Goal: Task Accomplishment & Management: Manage account settings

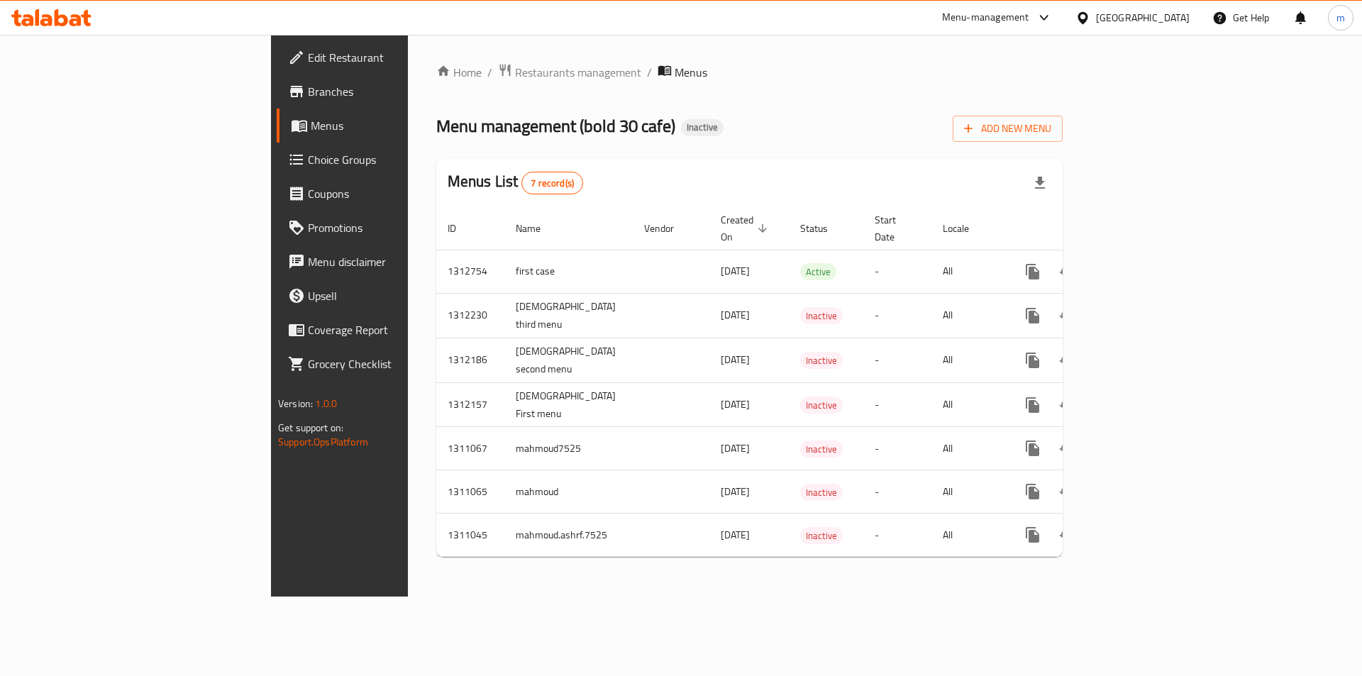
click at [308, 96] on span "Branches" at bounding box center [397, 91] width 179 height 17
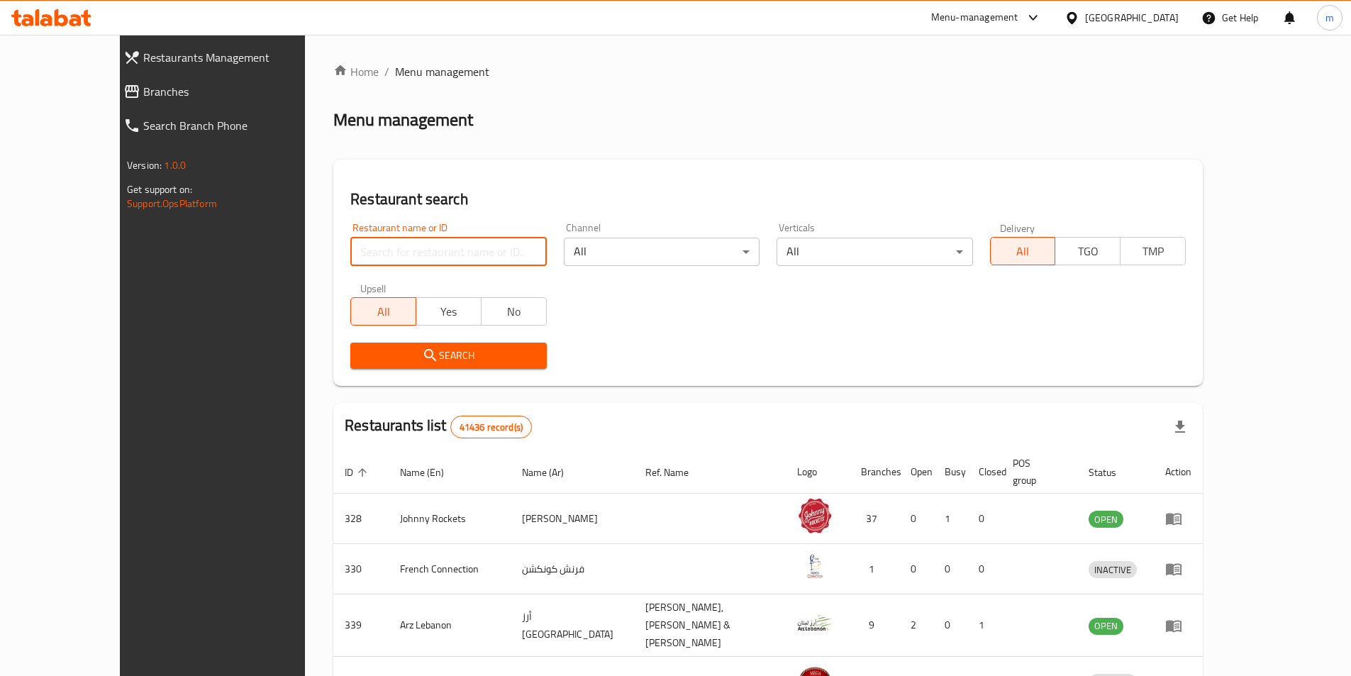
paste input "777962"
type input "777962"
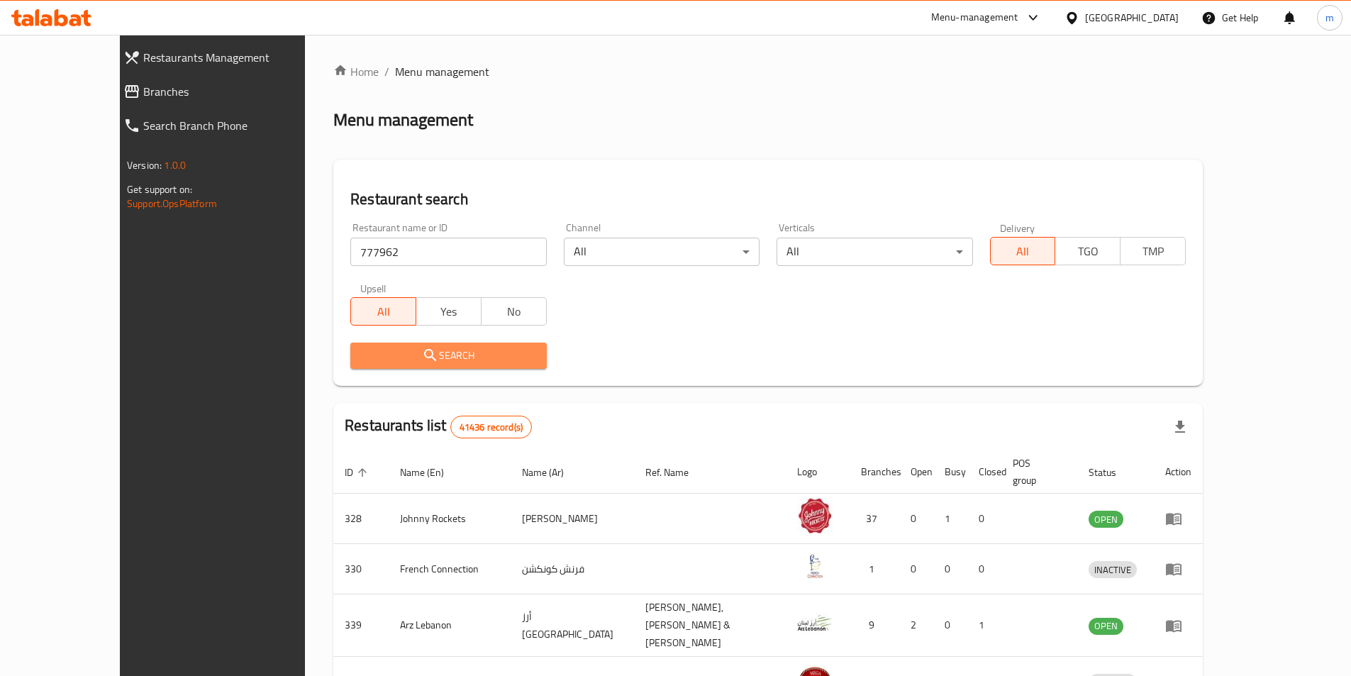
click at [399, 355] on span "Search" at bounding box center [448, 356] width 173 height 18
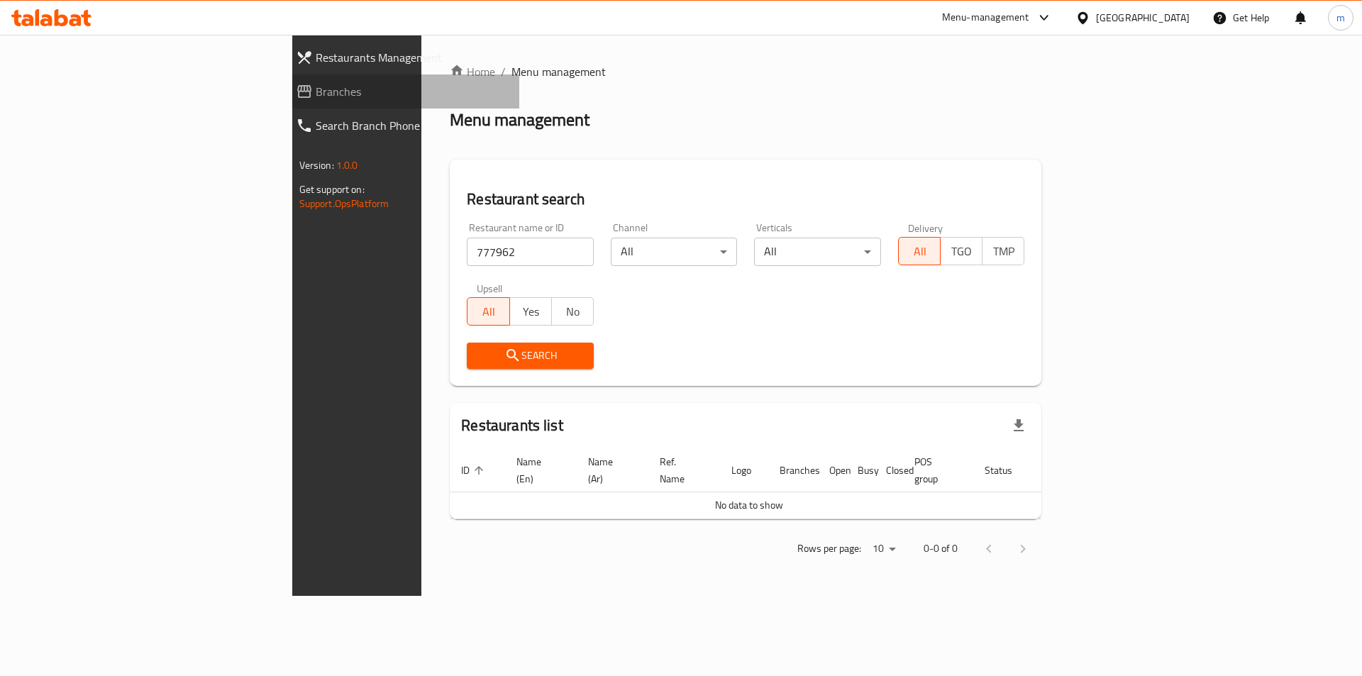
click at [316, 93] on span "Branches" at bounding box center [412, 91] width 193 height 17
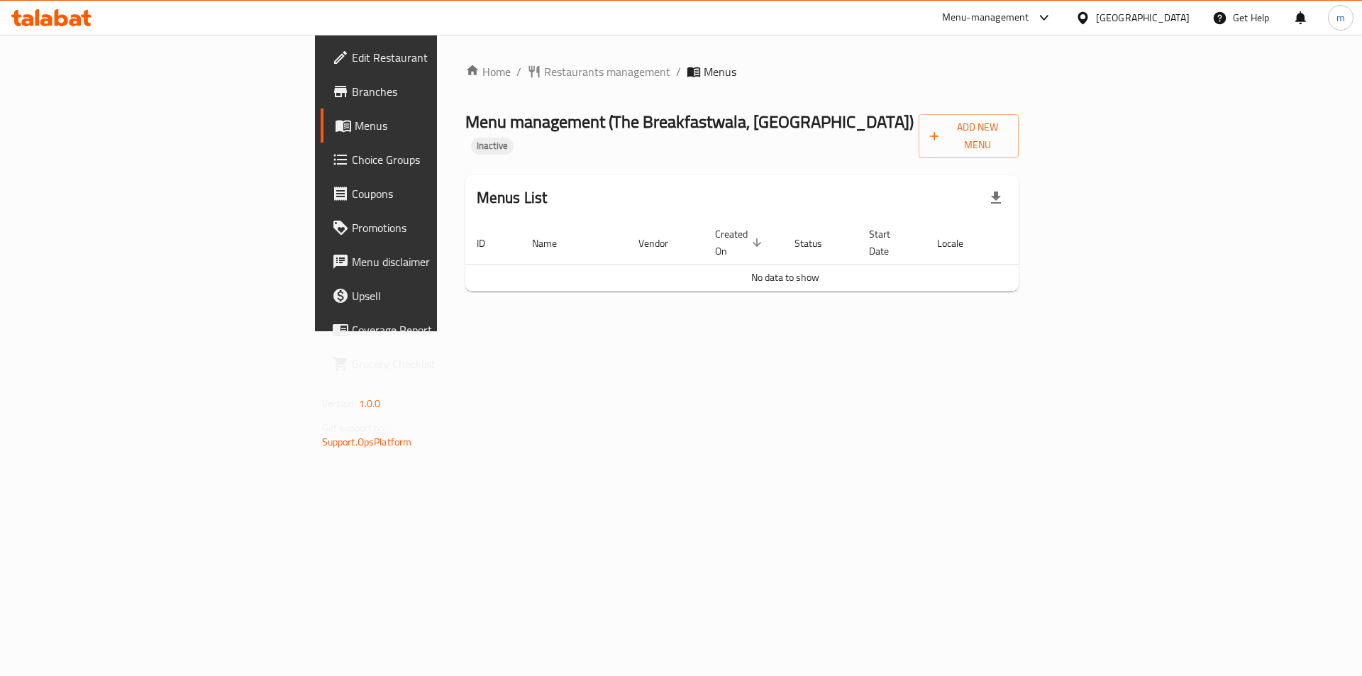
click at [1047, 331] on div "Home / Restaurants management / Menus Menu management ( The Breakfastwala, Abu …" at bounding box center [742, 183] width 611 height 296
click at [321, 79] on link "Branches" at bounding box center [432, 91] width 222 height 34
click at [352, 96] on span "Branches" at bounding box center [441, 91] width 179 height 17
click at [321, 79] on link "Branches" at bounding box center [432, 91] width 222 height 34
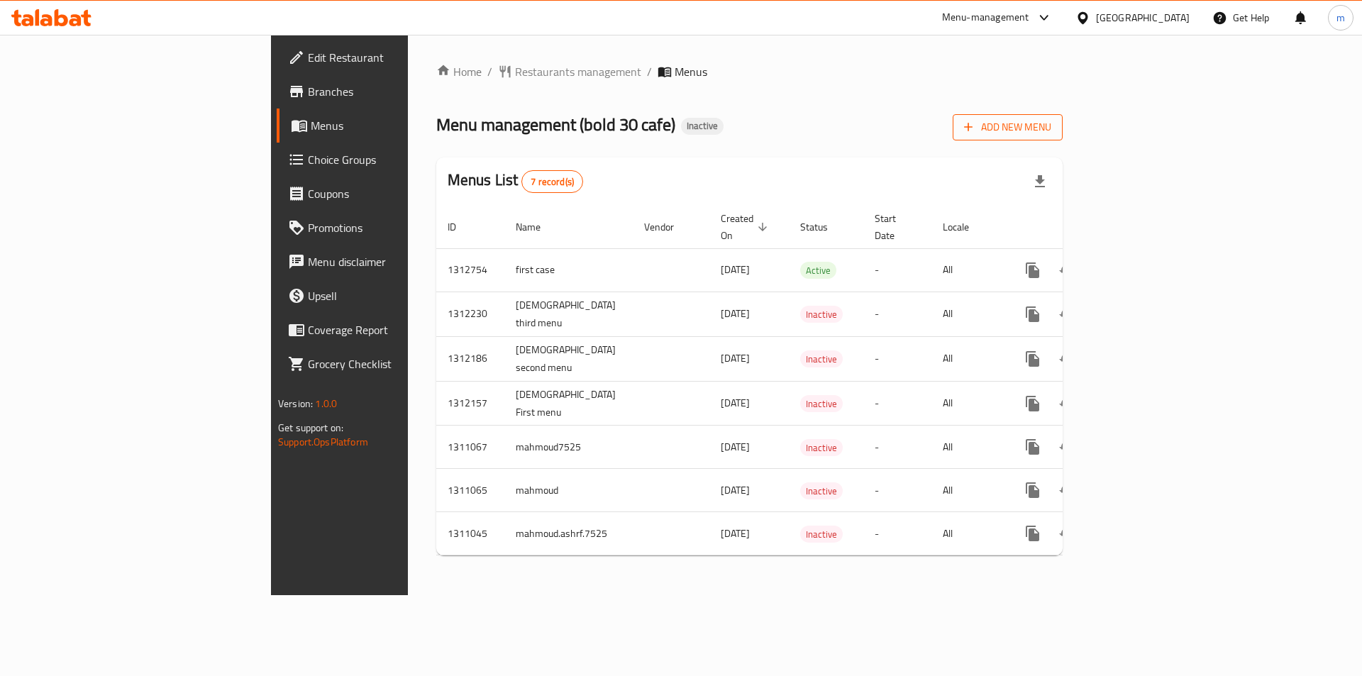
click at [1051, 118] on span "Add New Menu" at bounding box center [1007, 127] width 87 height 18
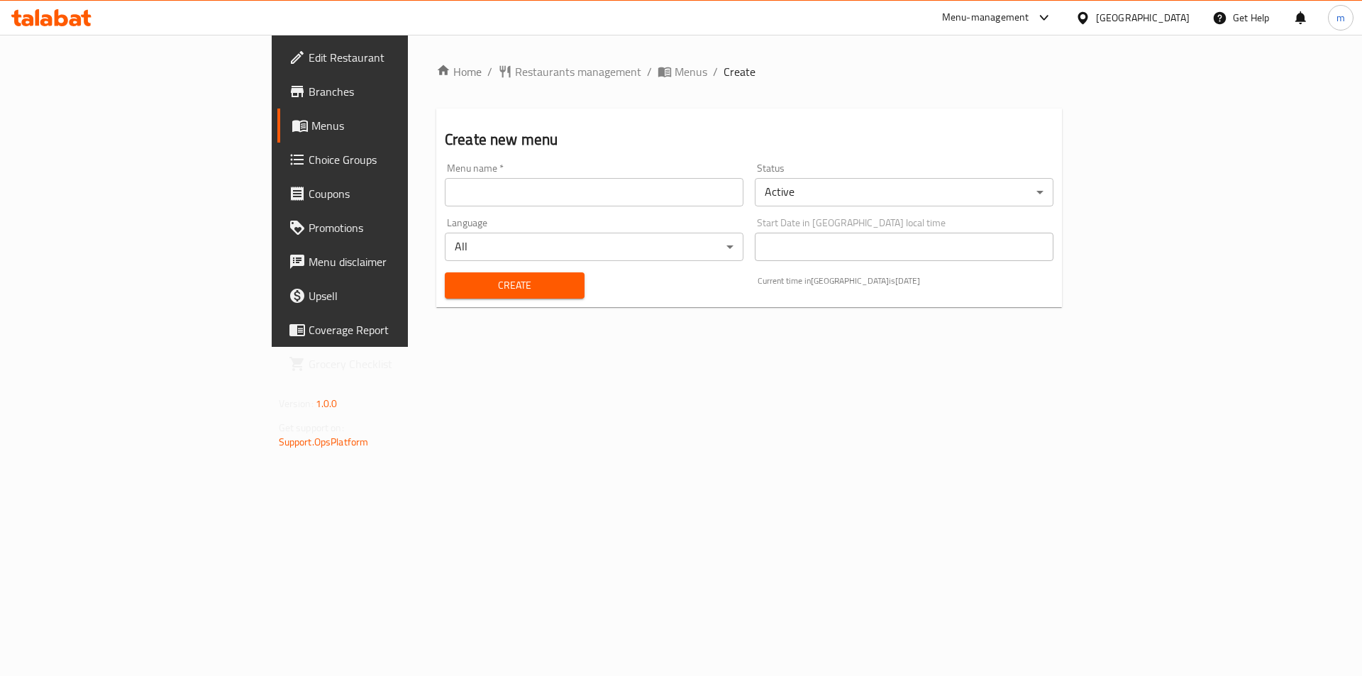
click at [589, 194] on input "text" at bounding box center [594, 192] width 299 height 28
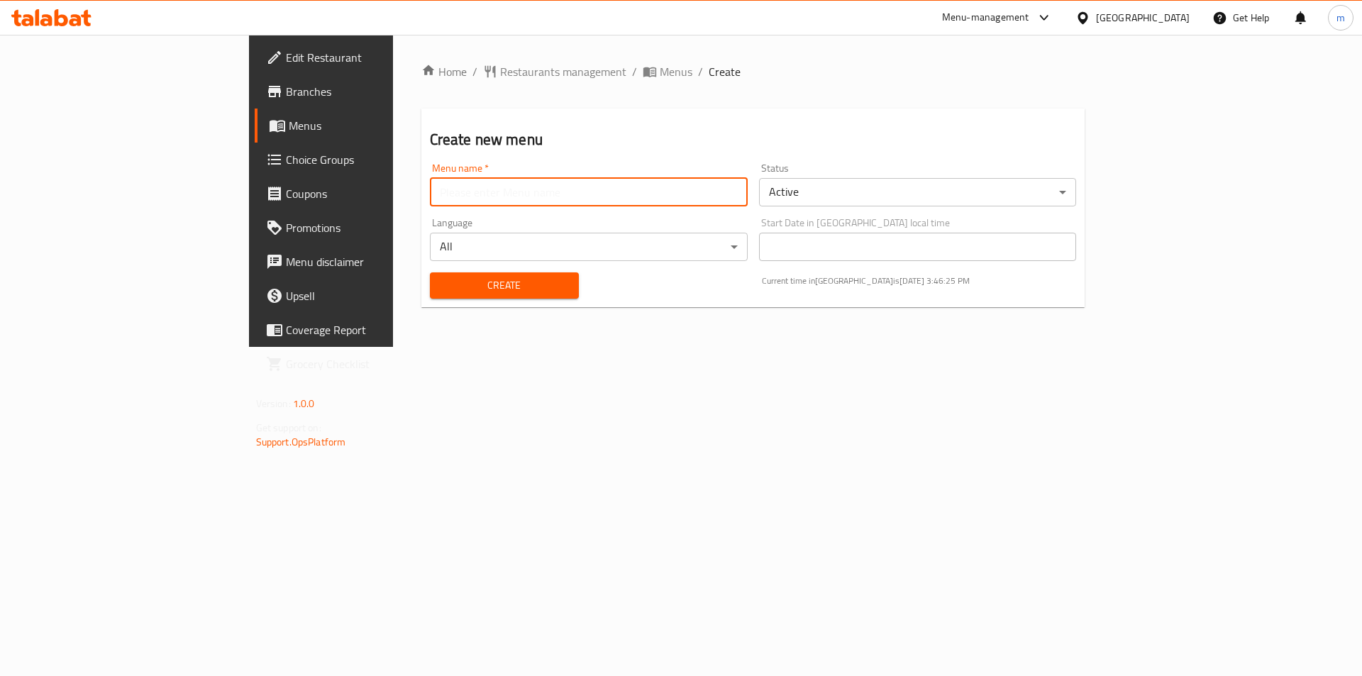
type input "2"
type input "second menu"
click at [430, 272] on button "Create" at bounding box center [504, 285] width 149 height 26
click at [255, 135] on link "Menus" at bounding box center [366, 125] width 222 height 34
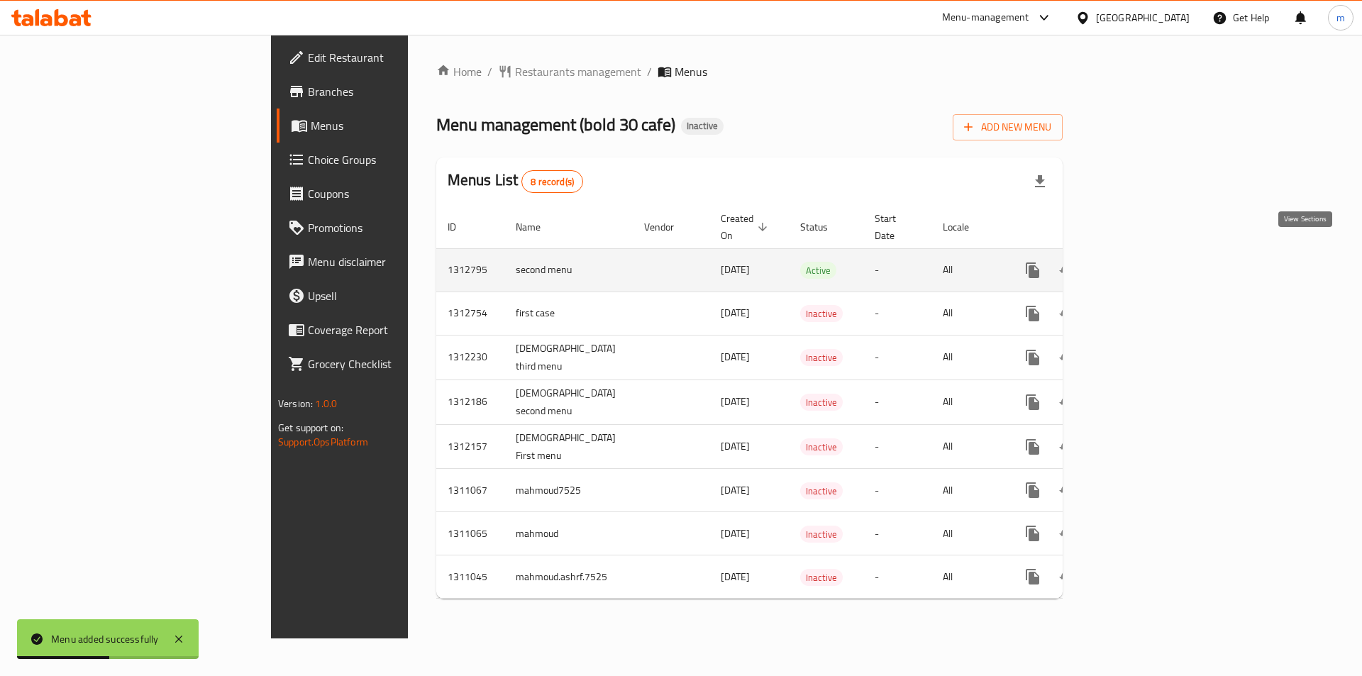
click at [1143, 262] on icon "enhanced table" at bounding box center [1134, 270] width 17 height 17
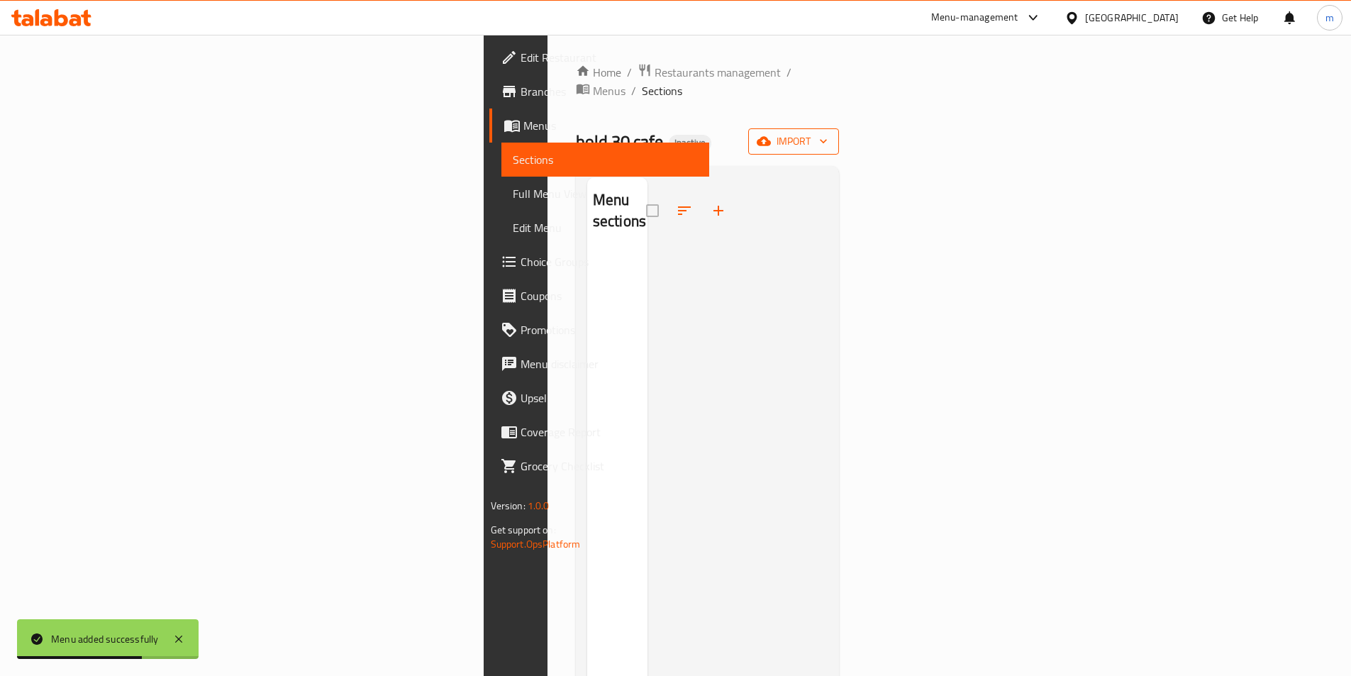
click at [828, 133] on span "import" at bounding box center [793, 142] width 68 height 18
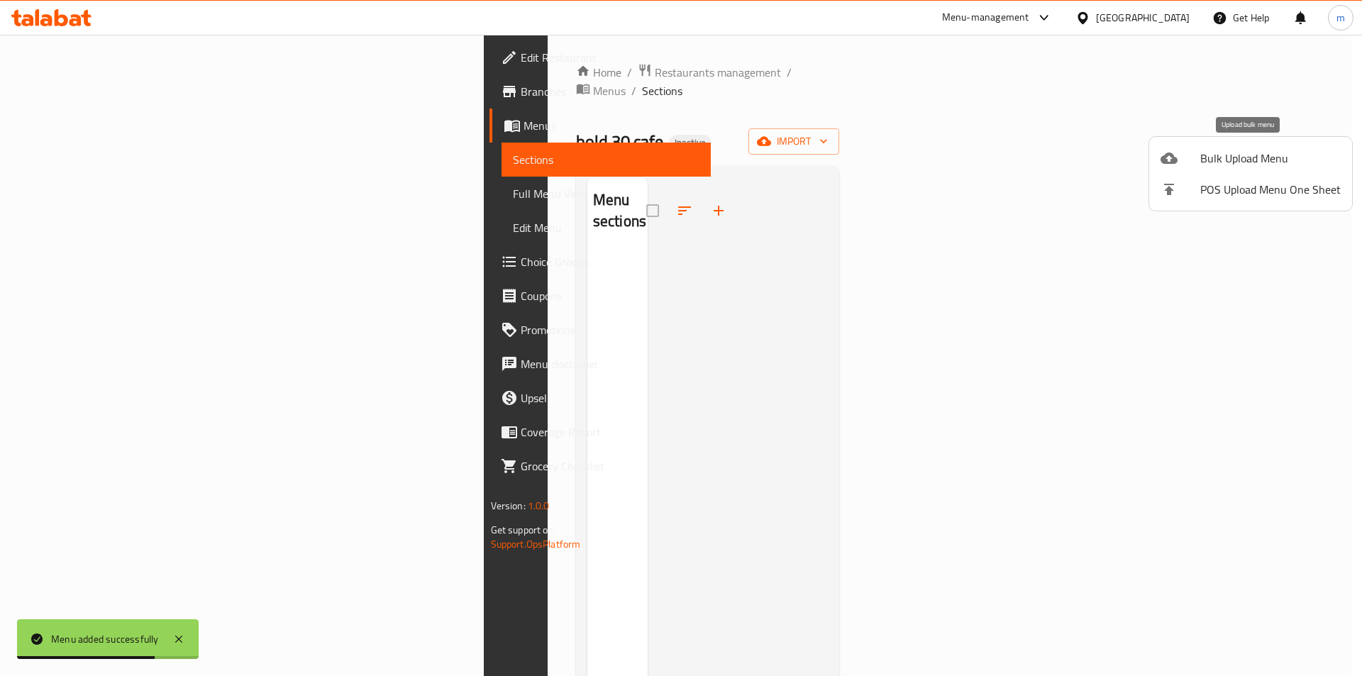
click at [1232, 157] on span "Bulk Upload Menu" at bounding box center [1270, 158] width 140 height 17
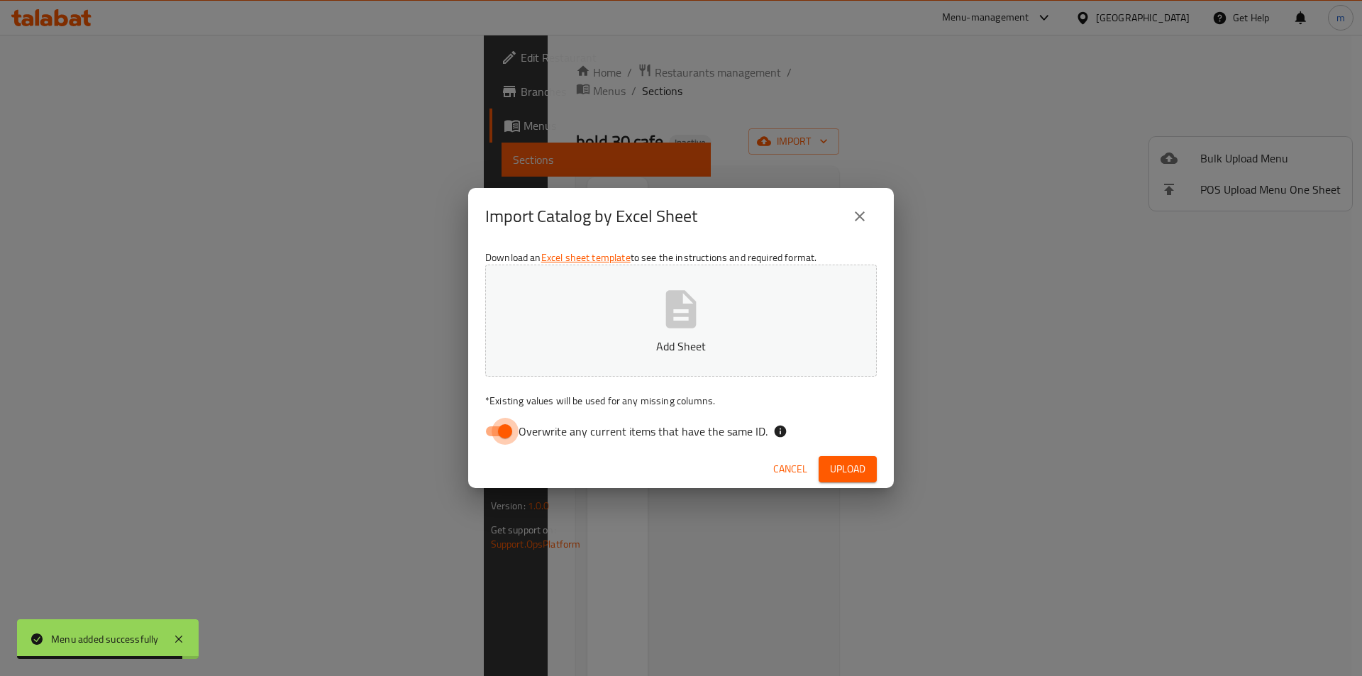
click at [495, 430] on input "Overwrite any current items that have the same ID." at bounding box center [504, 431] width 81 height 27
checkbox input "false"
click at [633, 296] on button "Add Sheet" at bounding box center [680, 321] width 391 height 112
click at [1066, 146] on div "Import Catalog by Excel Sheet Download an Excel sheet template to see the instr…" at bounding box center [681, 338] width 1362 height 676
click at [853, 213] on icon "close" at bounding box center [859, 216] width 17 height 17
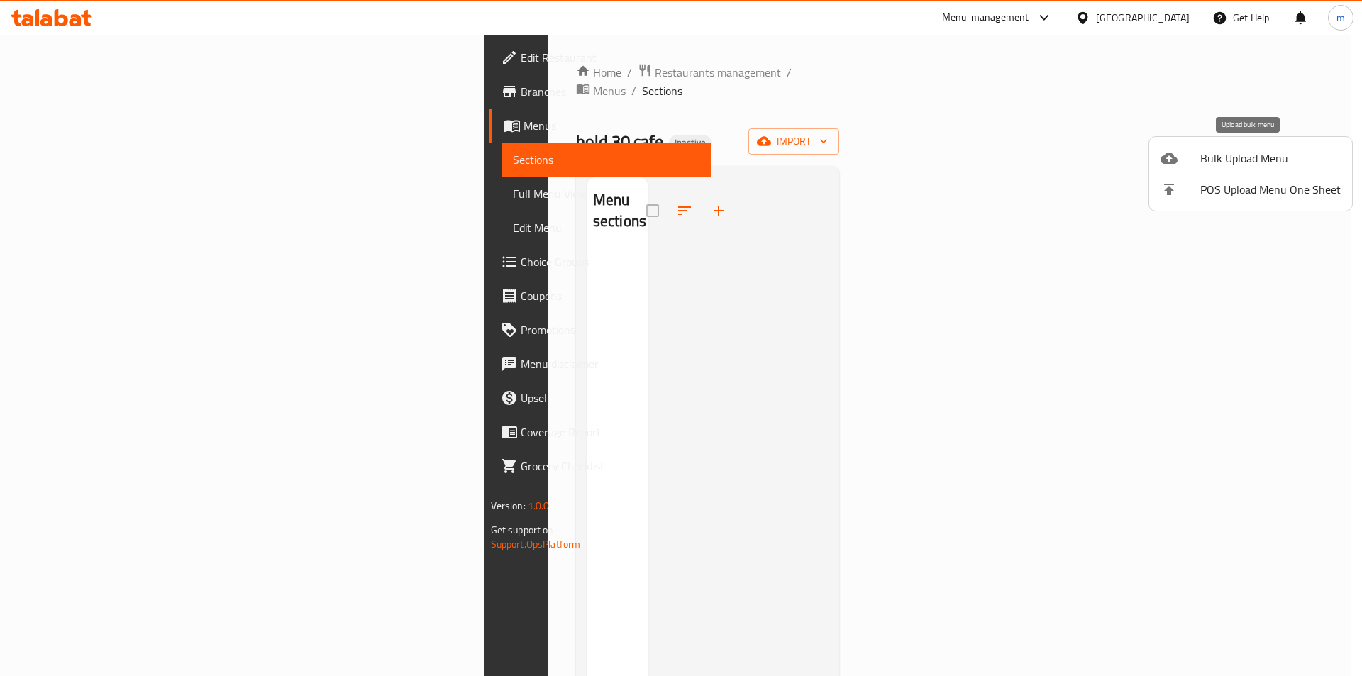
click at [1220, 151] on span "Bulk Upload Menu" at bounding box center [1270, 158] width 140 height 17
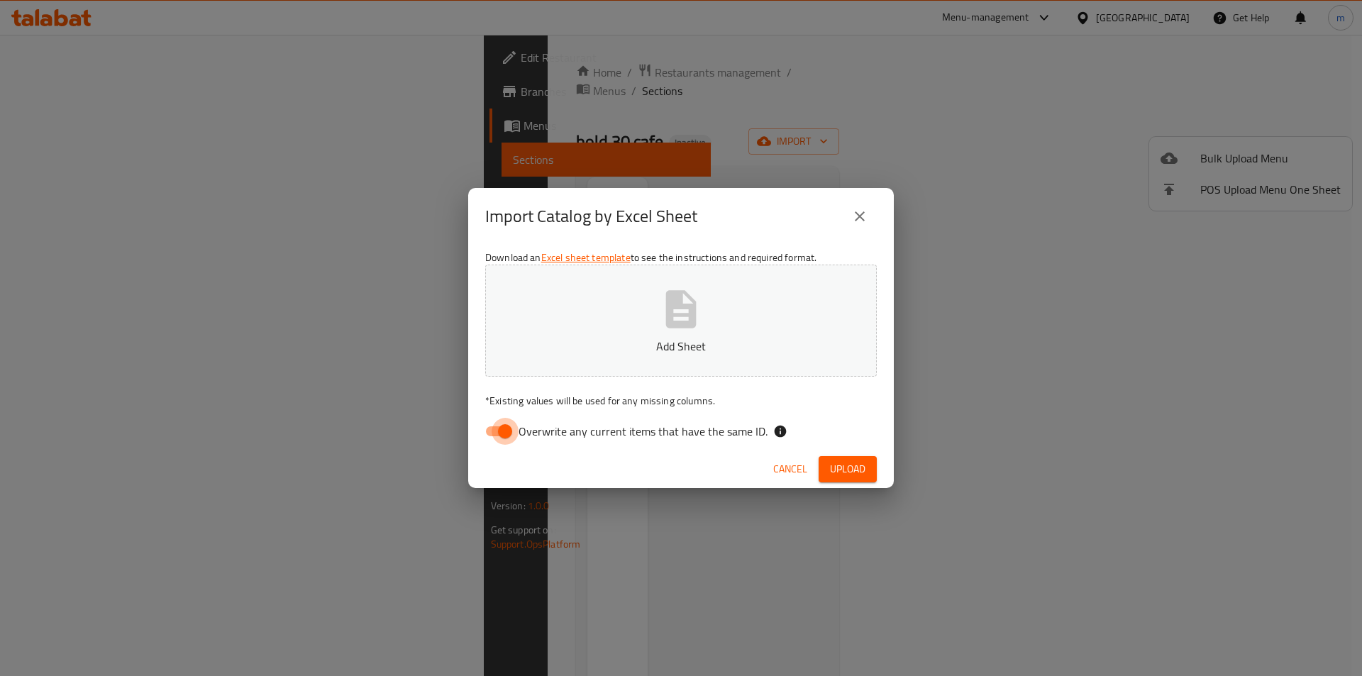
click at [484, 432] on input "Overwrite any current items that have the same ID." at bounding box center [504, 431] width 81 height 27
checkbox input "false"
click at [685, 325] on icon "button" at bounding box center [681, 309] width 30 height 38
click at [854, 468] on span "Upload" at bounding box center [847, 469] width 35 height 18
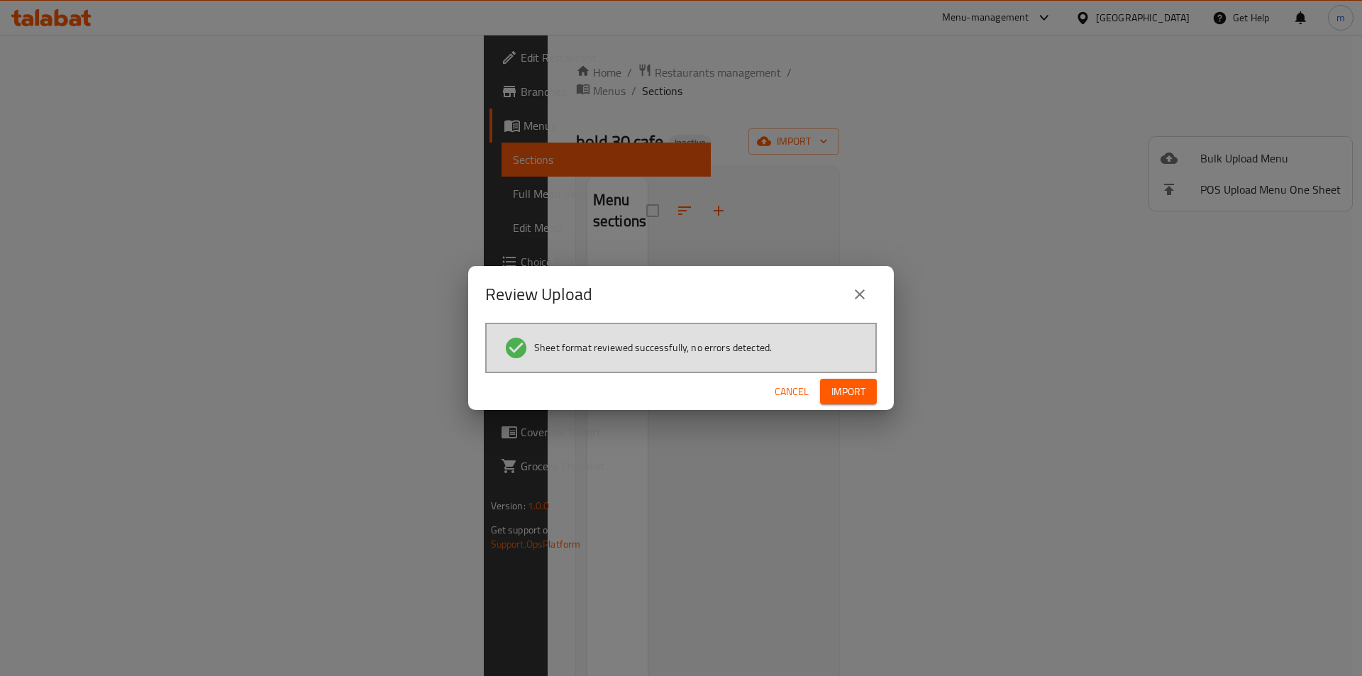
click at [857, 382] on button "Import" at bounding box center [848, 392] width 57 height 26
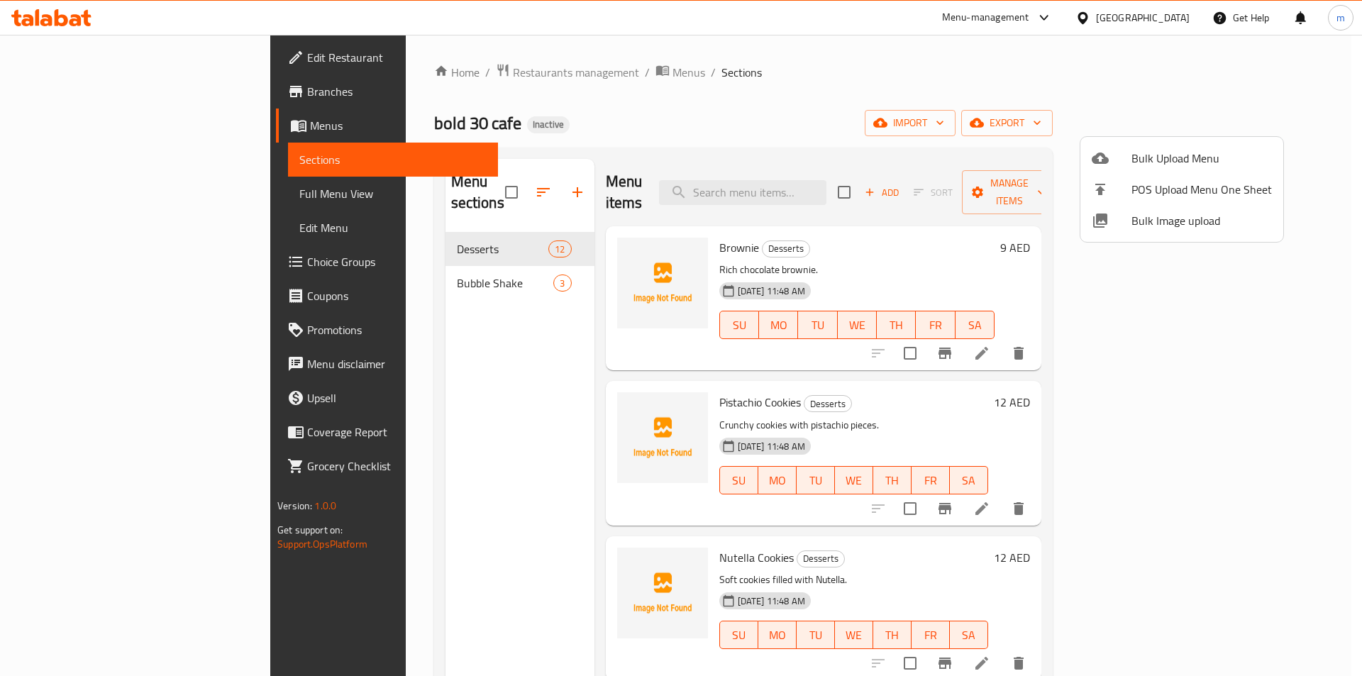
click at [1006, 106] on div at bounding box center [681, 338] width 1362 height 676
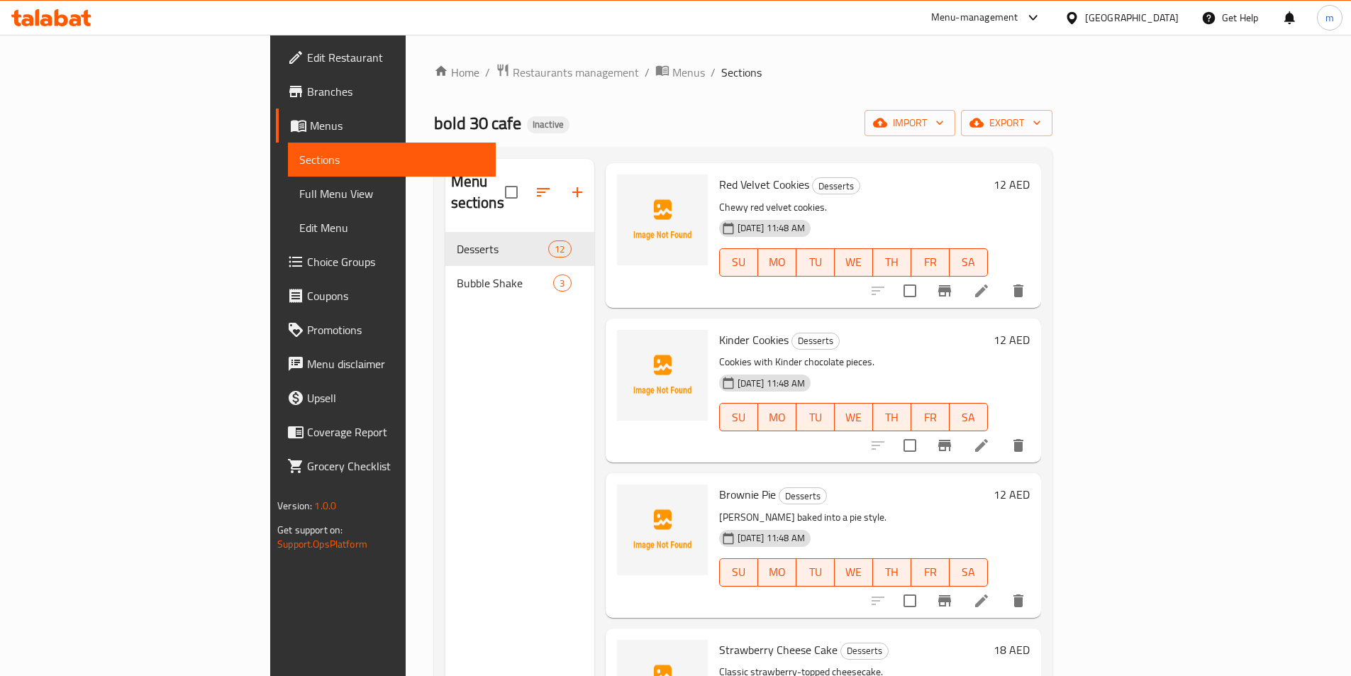
scroll to position [567, 0]
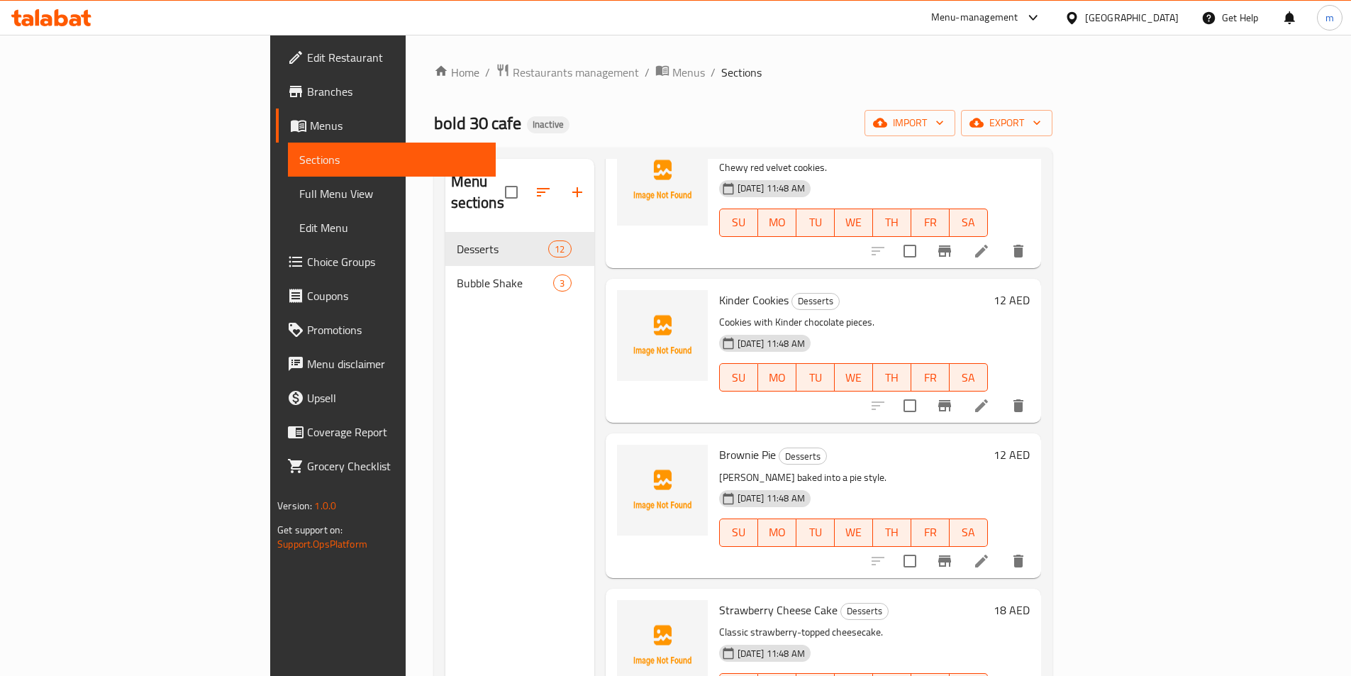
click at [299, 196] on span "Full Menu View" at bounding box center [391, 193] width 185 height 17
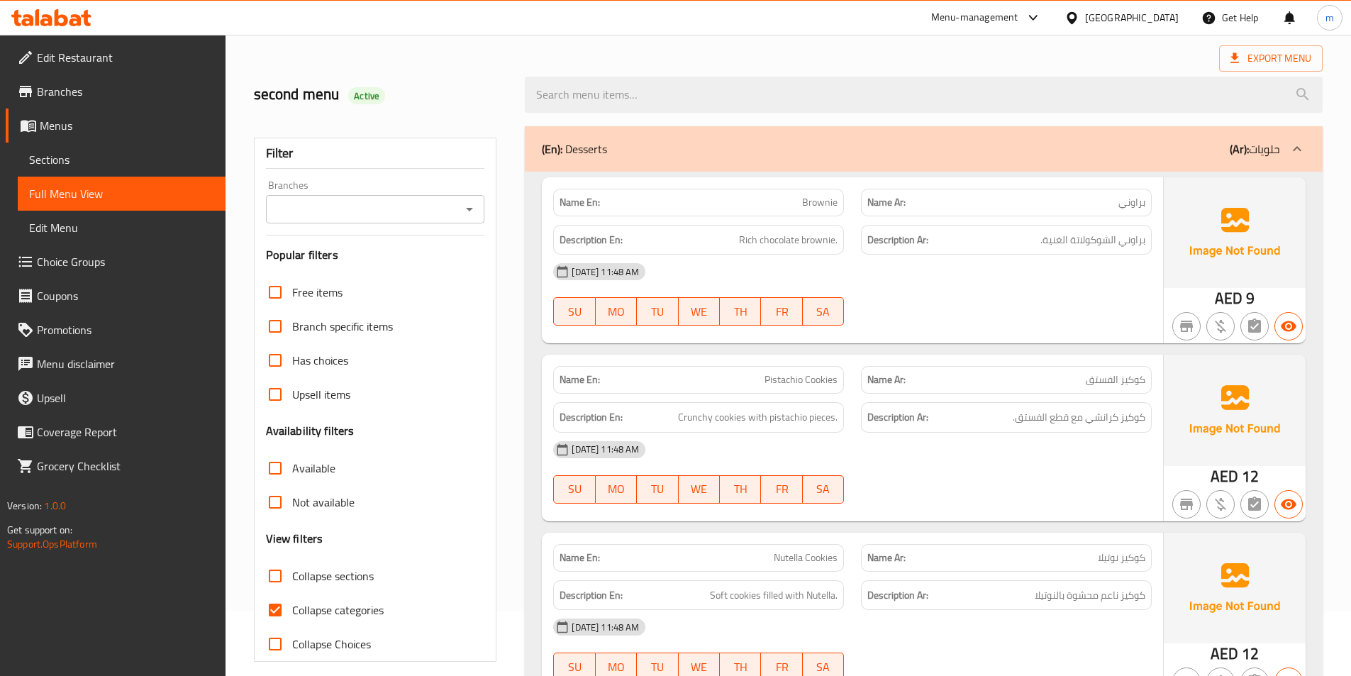
scroll to position [142, 0]
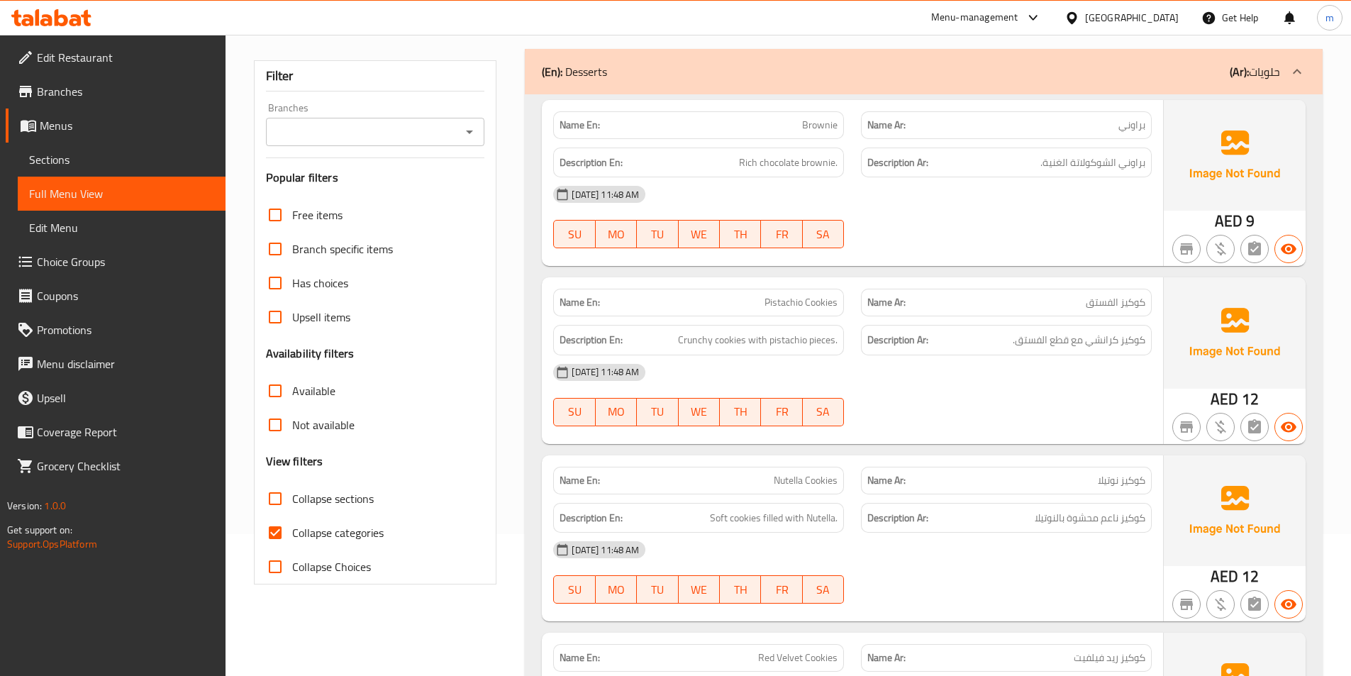
click at [281, 531] on input "Collapse categories" at bounding box center [275, 533] width 34 height 34
checkbox input "false"
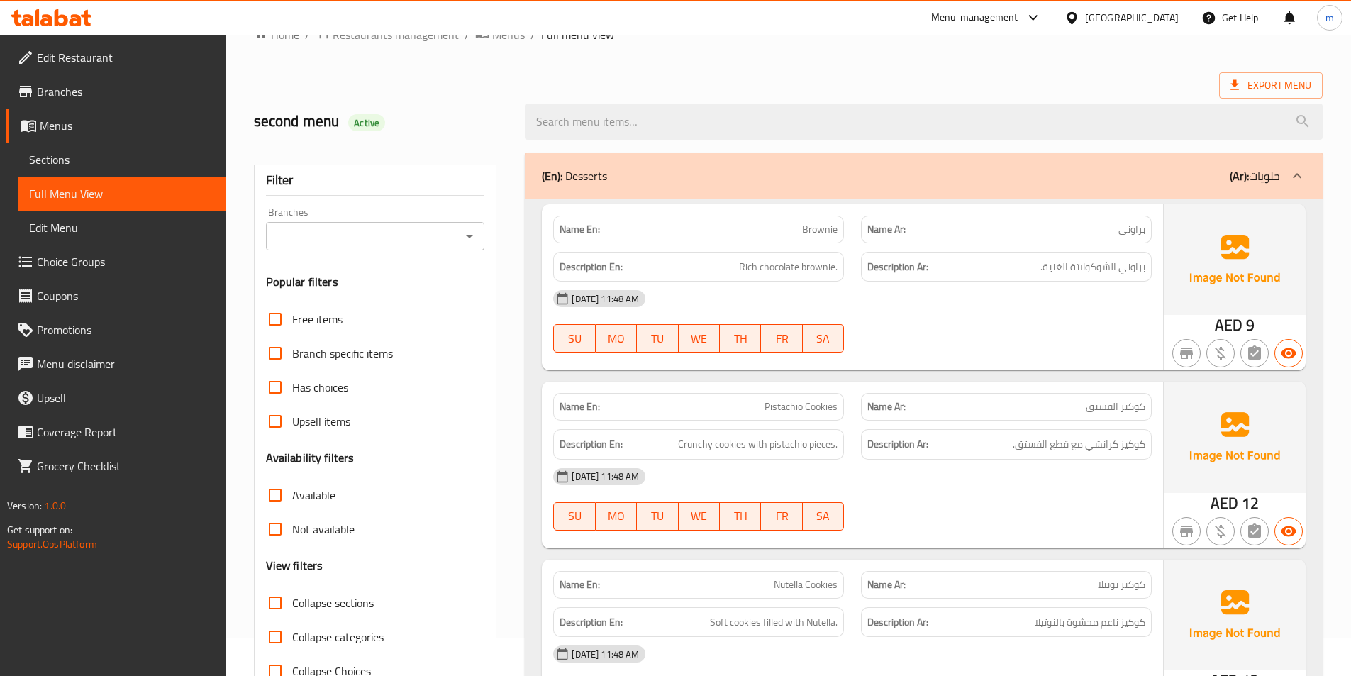
scroll to position [0, 0]
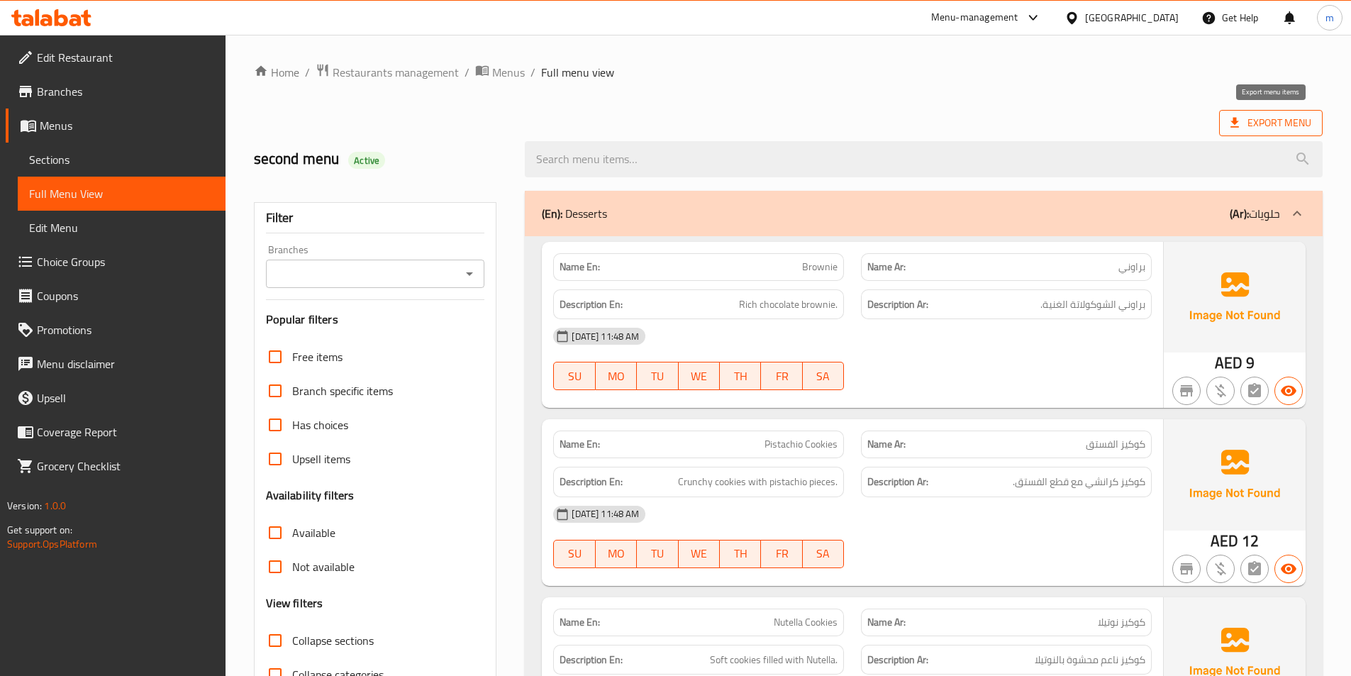
click at [1284, 128] on span "Export Menu" at bounding box center [1270, 123] width 81 height 18
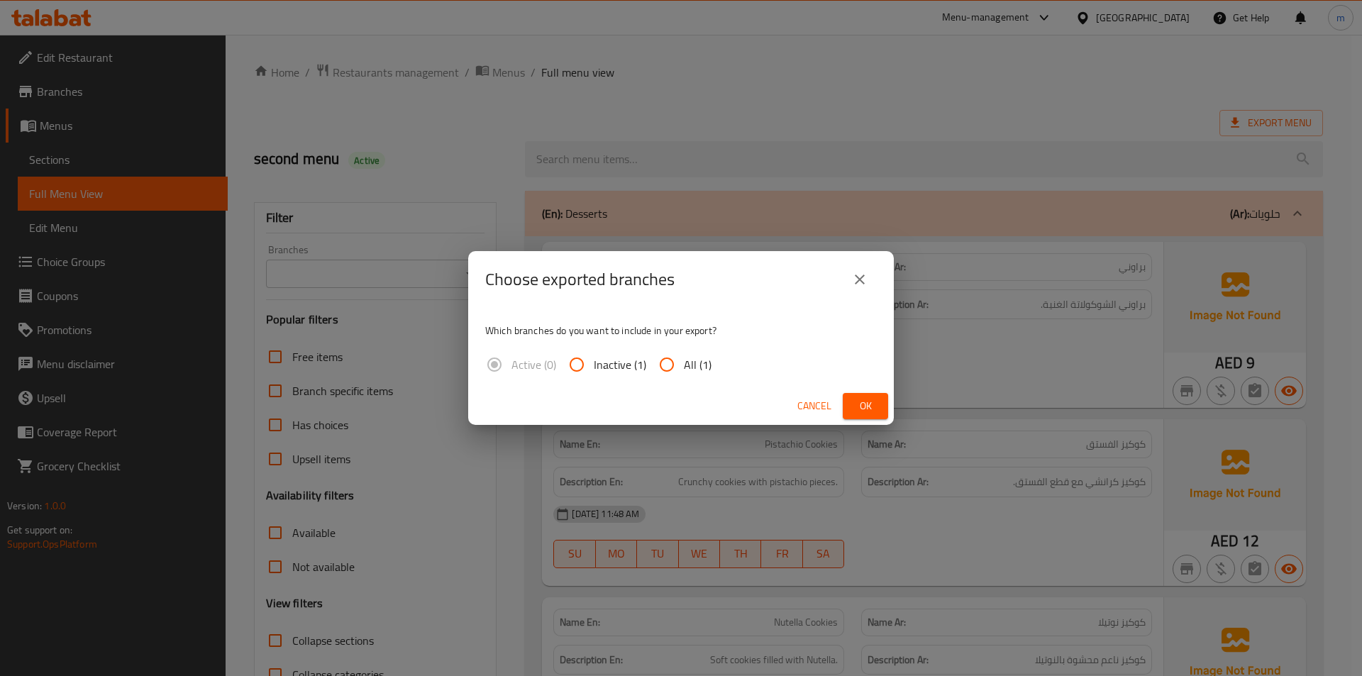
click at [704, 361] on span "All (1)" at bounding box center [698, 364] width 28 height 17
click at [684, 361] on input "All (1)" at bounding box center [667, 364] width 34 height 34
radio input "true"
click at [861, 406] on span "Ok" at bounding box center [865, 406] width 23 height 18
